Goal: Transaction & Acquisition: Purchase product/service

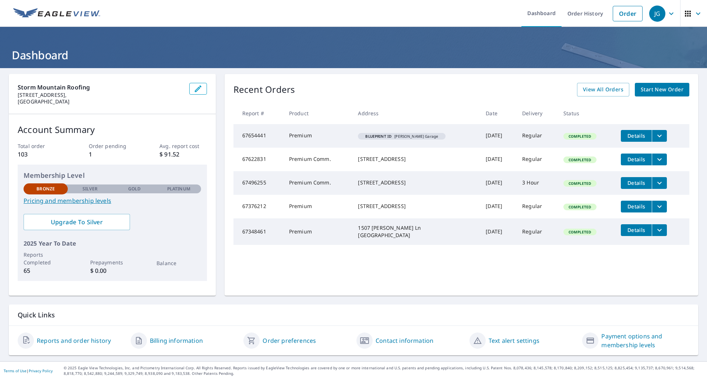
click at [674, 83] on link "Start New Order" at bounding box center [662, 90] width 54 height 14
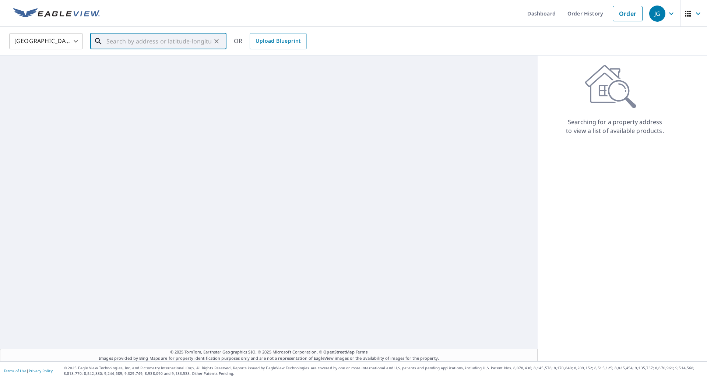
click at [191, 47] on input "text" at bounding box center [158, 41] width 105 height 21
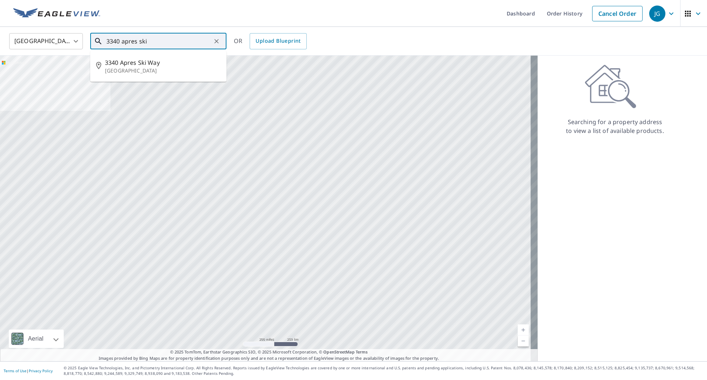
click at [166, 69] on p "[GEOGRAPHIC_DATA]" at bounding box center [163, 70] width 116 height 7
type input "[STREET_ADDRESS]"
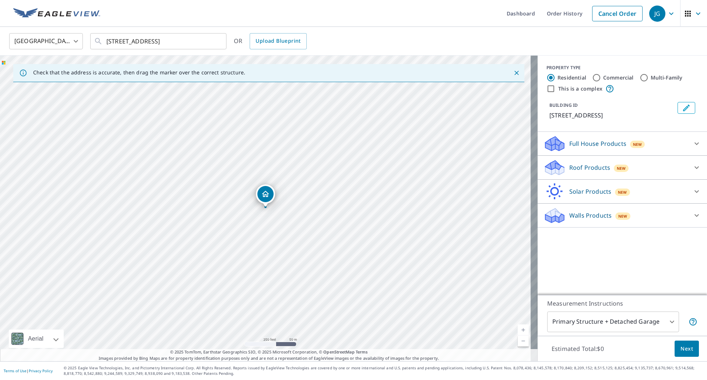
click at [601, 172] on p "Roof Products" at bounding box center [589, 167] width 41 height 9
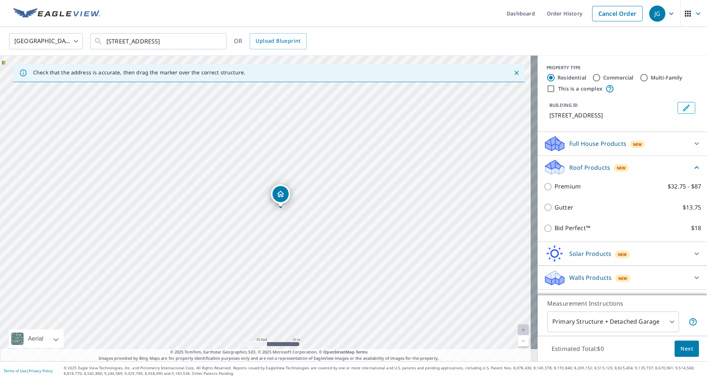
drag, startPoint x: 320, startPoint y: 217, endPoint x: 305, endPoint y: 219, distance: 15.3
click at [305, 219] on div "[STREET_ADDRESS]" at bounding box center [269, 209] width 538 height 306
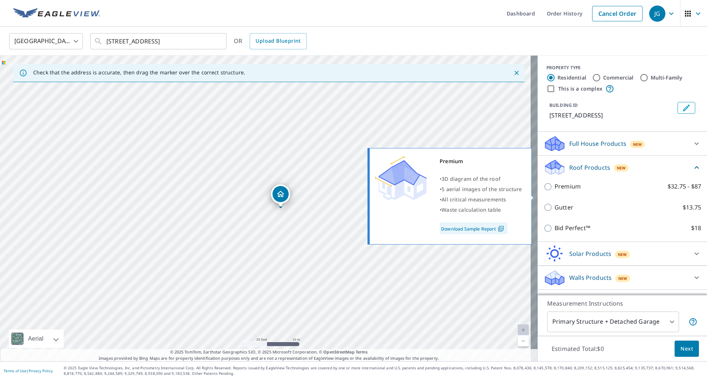
click at [562, 191] on p "Premium" at bounding box center [568, 186] width 26 height 9
click at [555, 191] on input "Premium $32.75 - $87" at bounding box center [548, 186] width 11 height 9
checkbox input "true"
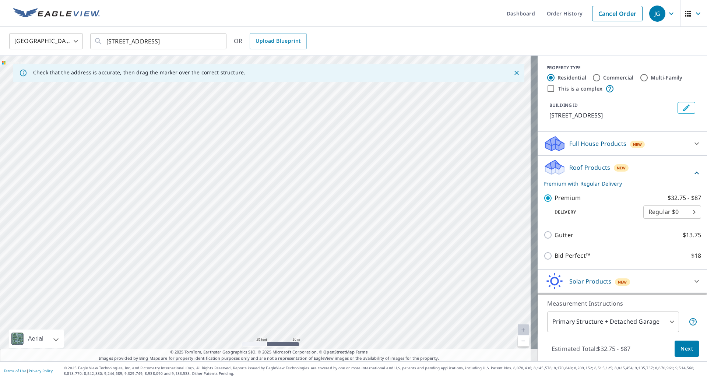
drag, startPoint x: 339, startPoint y: 204, endPoint x: 384, endPoint y: 68, distance: 143.5
click at [384, 68] on div "Check that the address is accurate, then drag the marker over the correct struc…" at bounding box center [269, 209] width 538 height 306
click at [341, 165] on div "[STREET_ADDRESS]" at bounding box center [269, 209] width 538 height 306
drag, startPoint x: 296, startPoint y: 141, endPoint x: 152, endPoint y: 54, distance: 167.5
click at [287, 177] on div "[STREET_ADDRESS]" at bounding box center [269, 209] width 538 height 306
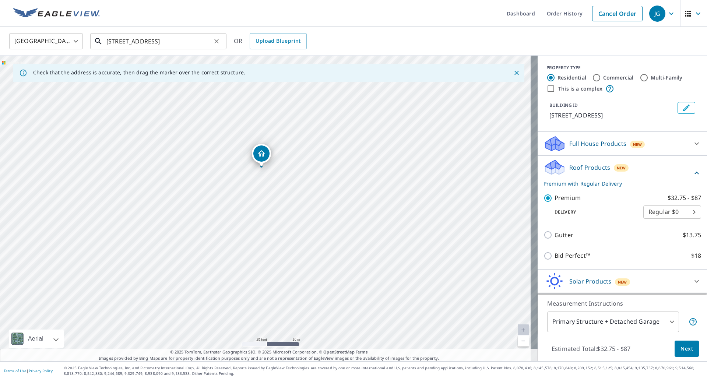
click at [124, 40] on input "[STREET_ADDRESS]" at bounding box center [158, 41] width 105 height 21
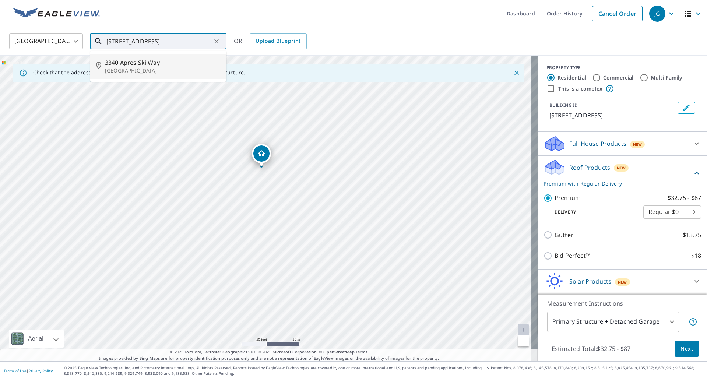
click at [166, 64] on span "3340 Apres Ski Way" at bounding box center [163, 62] width 116 height 9
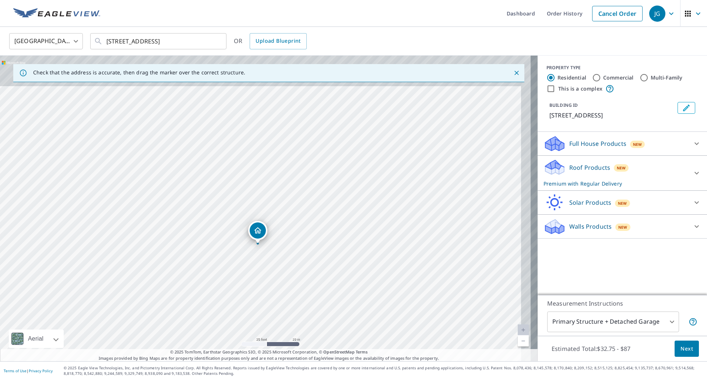
drag, startPoint x: 431, startPoint y: 144, endPoint x: 428, endPoint y: 147, distance: 4.4
click at [428, 147] on div "[STREET_ADDRESS]" at bounding box center [269, 209] width 538 height 306
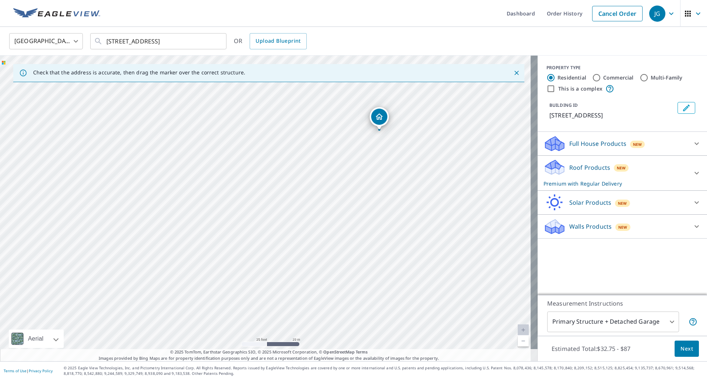
drag, startPoint x: 431, startPoint y: 189, endPoint x: 471, endPoint y: 142, distance: 61.6
click at [471, 142] on div "[STREET_ADDRESS]" at bounding box center [269, 209] width 538 height 306
click at [631, 181] on div "Roof Products New Premium with Regular Delivery" at bounding box center [615, 173] width 144 height 29
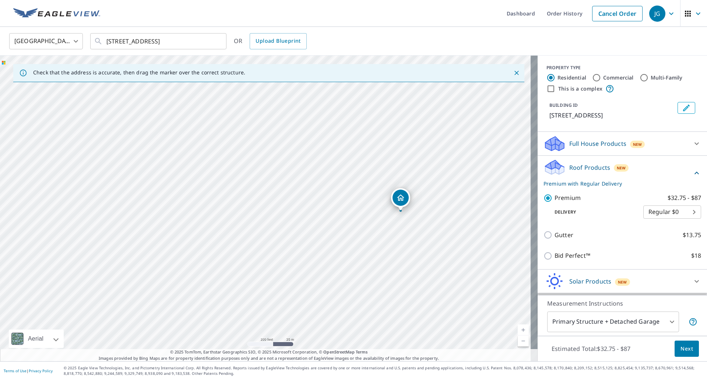
click at [675, 348] on button "Next" at bounding box center [687, 349] width 24 height 17
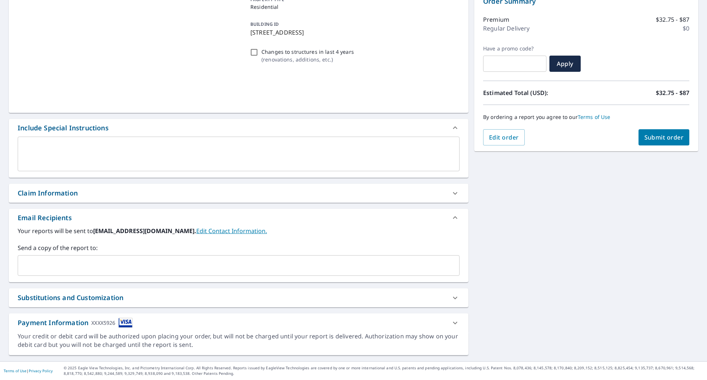
scroll to position [84, 0]
click at [89, 264] on input "text" at bounding box center [233, 265] width 424 height 14
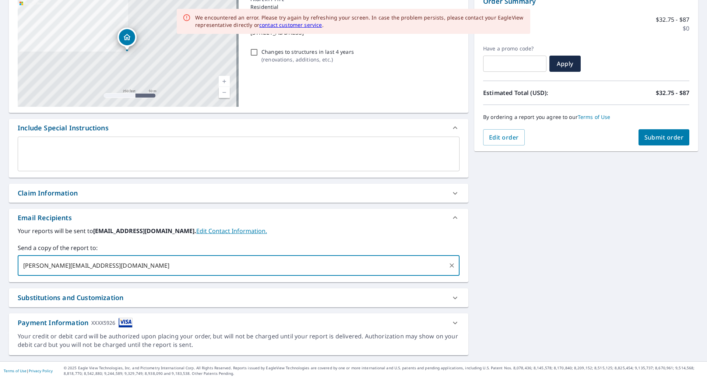
type input "[PERSON_NAME][EMAIL_ADDRESS][DOMAIN_NAME]"
click at [558, 258] on div "[STREET_ADDRESS] A standard road map Aerial A detailed look from above Labels L…" at bounding box center [353, 173] width 707 height 377
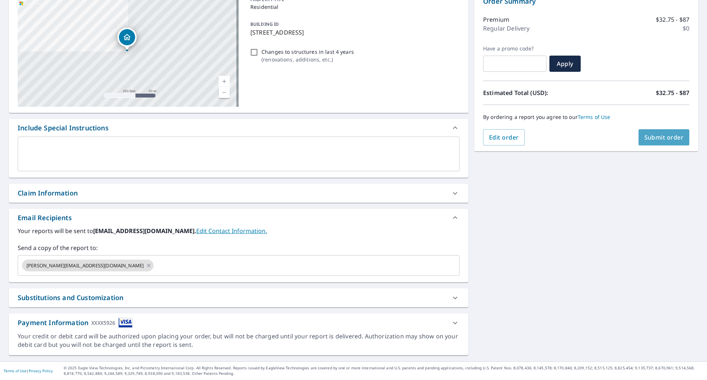
click at [653, 142] on button "Submit order" at bounding box center [663, 137] width 51 height 16
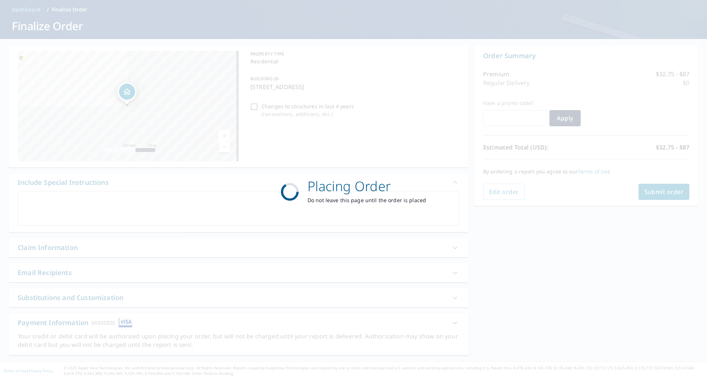
scroll to position [0, 0]
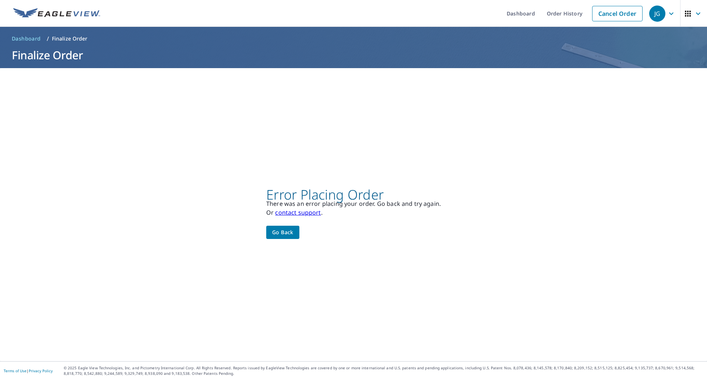
click at [282, 233] on span "Go back" at bounding box center [282, 232] width 21 height 9
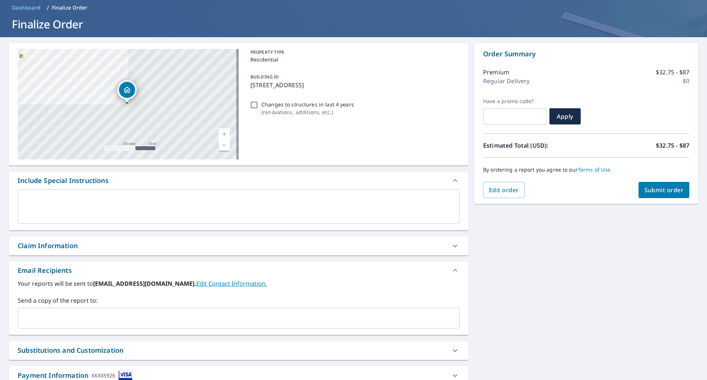
scroll to position [84, 0]
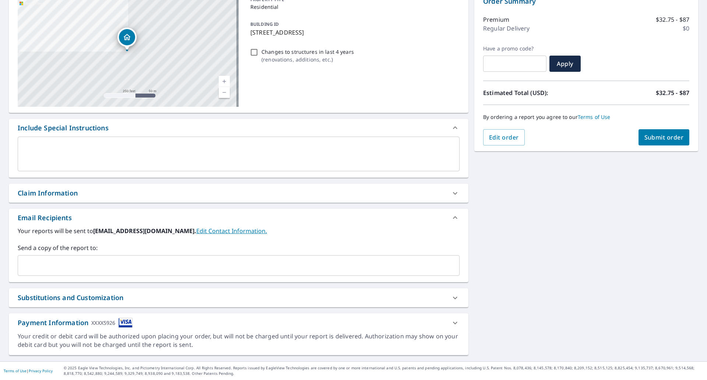
click at [217, 254] on div "Send a copy of the report to: ​" at bounding box center [239, 259] width 442 height 32
click at [210, 261] on input "text" at bounding box center [233, 265] width 424 height 14
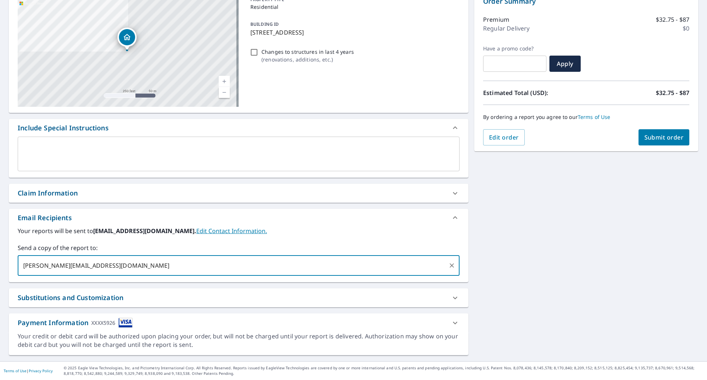
type input "[PERSON_NAME][EMAIL_ADDRESS][DOMAIN_NAME]"
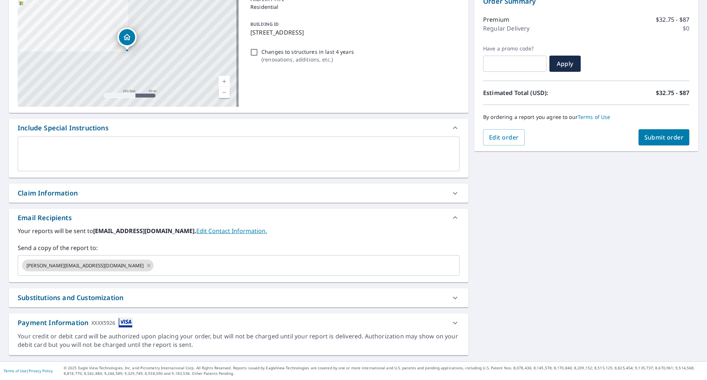
click at [638, 149] on div "Order Summary Premium $32.75 - $87 Regular Delivery $0 Have a promo code? ​ App…" at bounding box center [586, 70] width 224 height 161
click at [640, 143] on button "Submit order" at bounding box center [663, 137] width 51 height 16
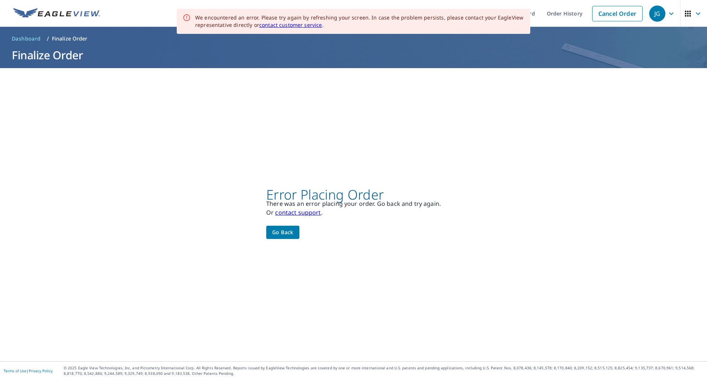
scroll to position [0, 0]
click at [83, 12] on img at bounding box center [56, 13] width 87 height 11
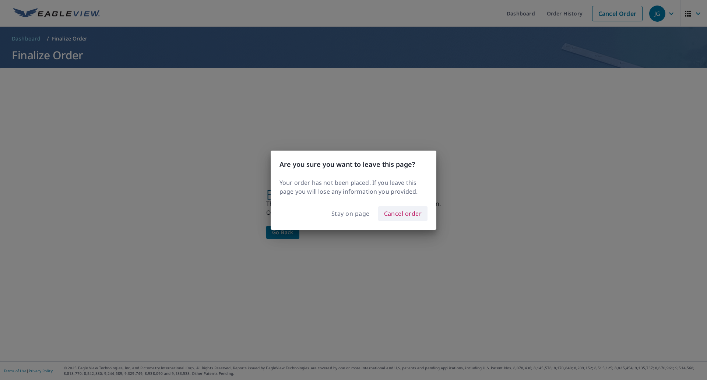
click at [389, 210] on span "Cancel order" at bounding box center [403, 213] width 38 height 10
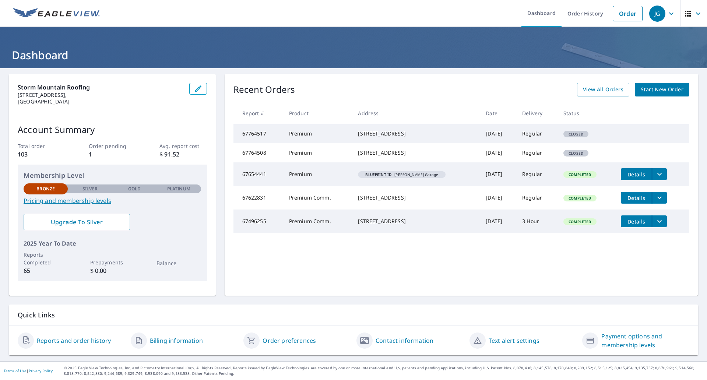
click at [659, 11] on span "JG" at bounding box center [663, 14] width 28 height 18
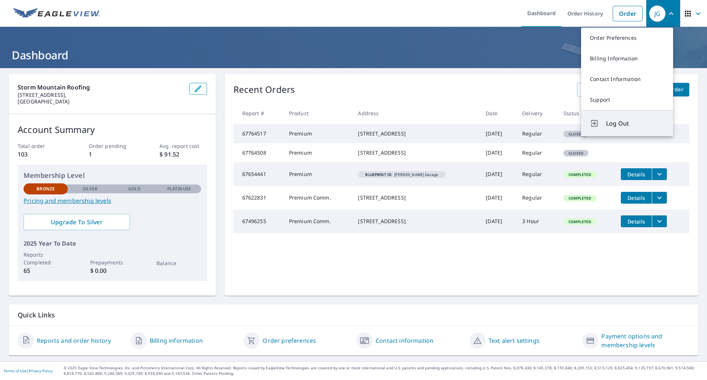
click at [624, 122] on span "Log Out" at bounding box center [635, 123] width 58 height 9
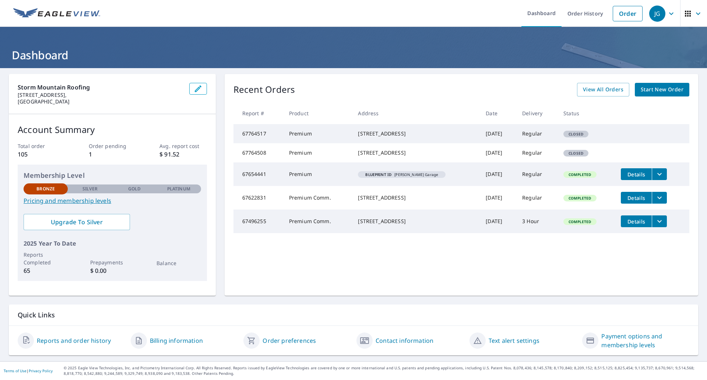
click at [647, 95] on link "Start New Order" at bounding box center [662, 90] width 54 height 14
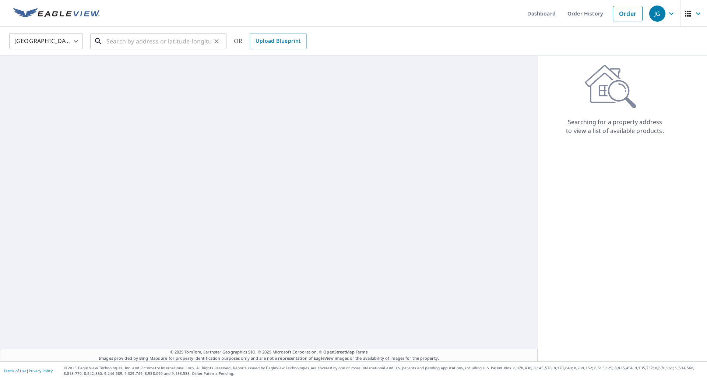
click at [188, 39] on input "text" at bounding box center [158, 41] width 105 height 21
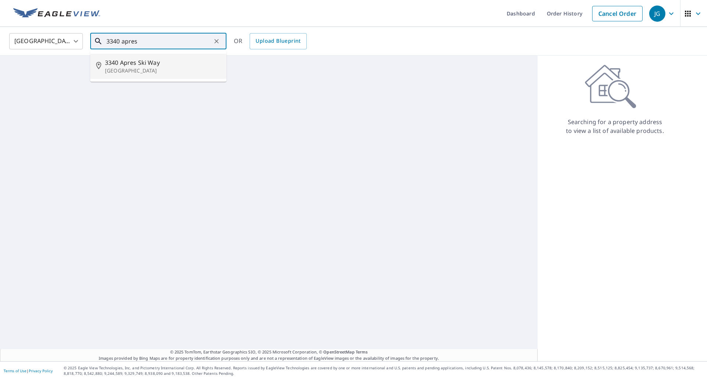
click at [155, 66] on span "3340 Apres Ski Way" at bounding box center [163, 62] width 116 height 9
type input "[STREET_ADDRESS]"
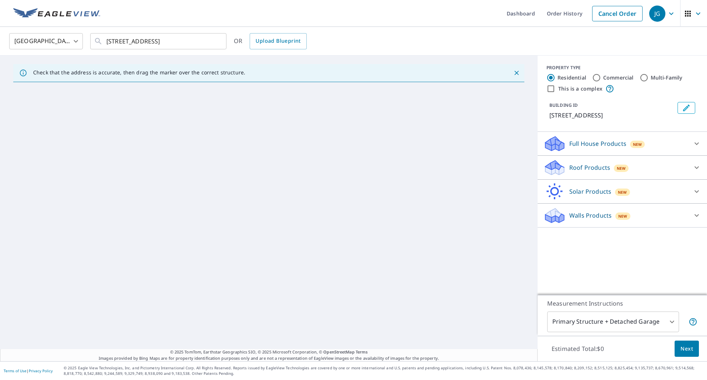
click at [584, 172] on p "Roof Products" at bounding box center [589, 167] width 41 height 9
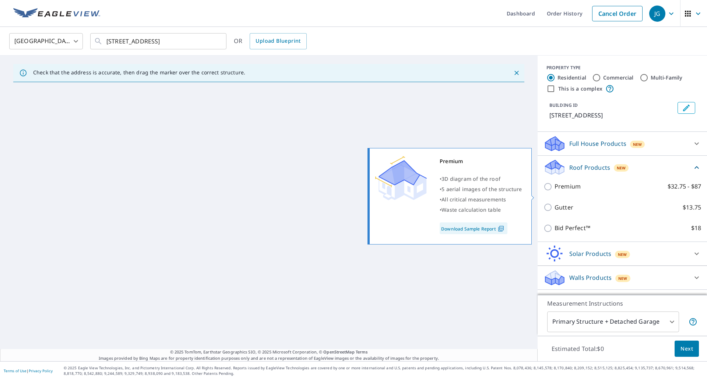
click at [556, 191] on p "Premium" at bounding box center [568, 186] width 26 height 9
click at [555, 191] on input "Premium $32.75 - $87" at bounding box center [548, 186] width 11 height 9
checkbox input "true"
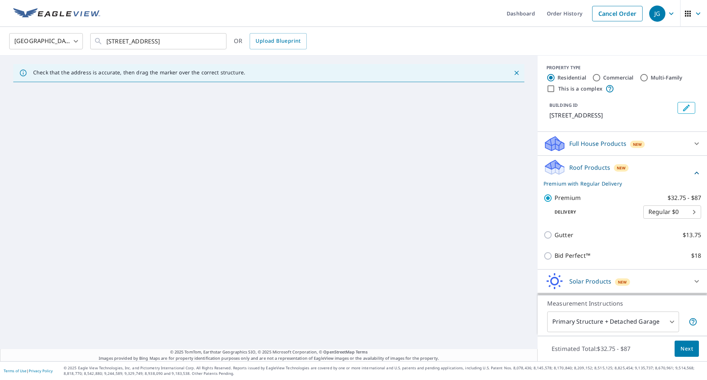
click at [689, 349] on button "Next" at bounding box center [687, 349] width 24 height 17
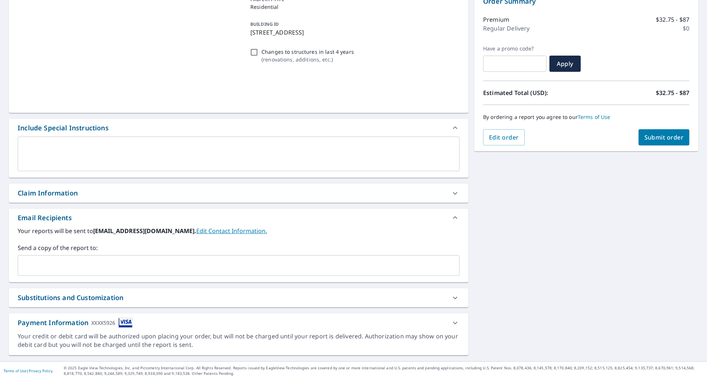
scroll to position [84, 0]
click at [93, 262] on input "text" at bounding box center [233, 265] width 424 height 14
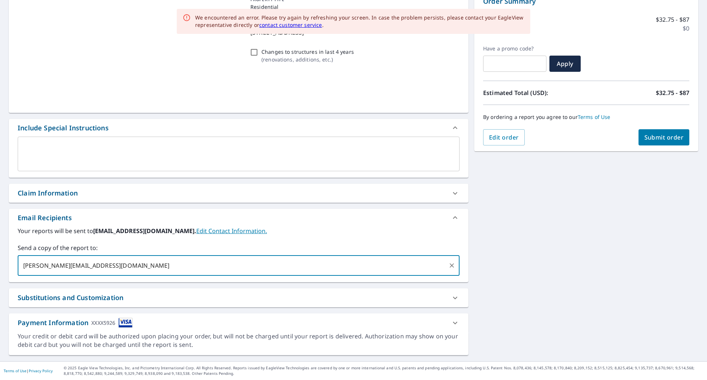
type input "[PERSON_NAME][EMAIL_ADDRESS][DOMAIN_NAME]"
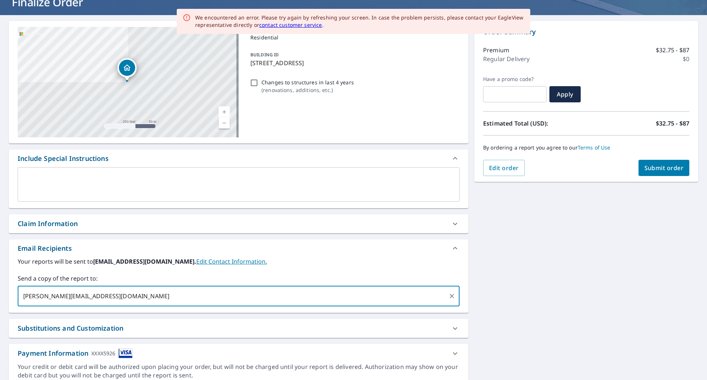
scroll to position [38, 0]
